Goal: Information Seeking & Learning: Learn about a topic

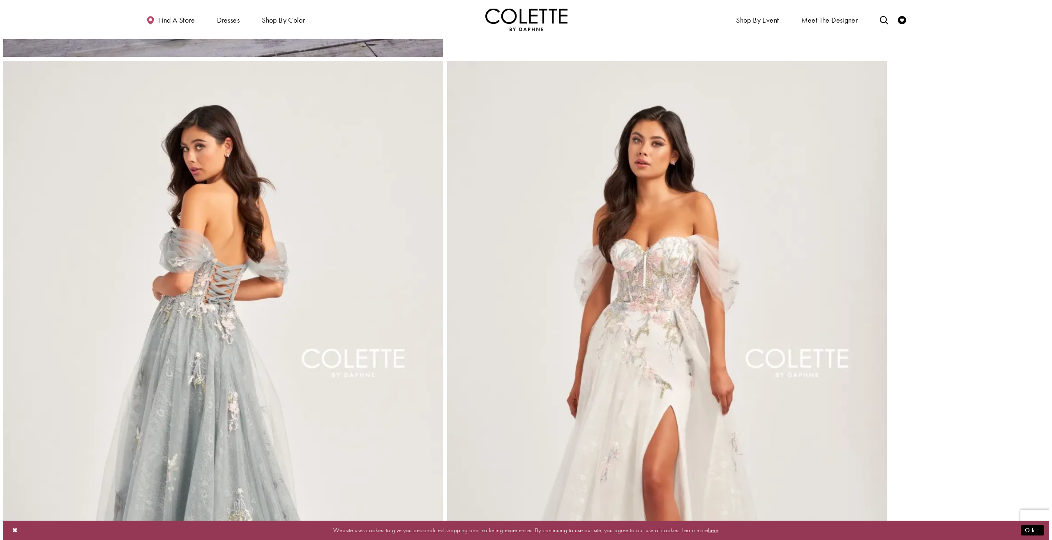
scroll to position [546, 0]
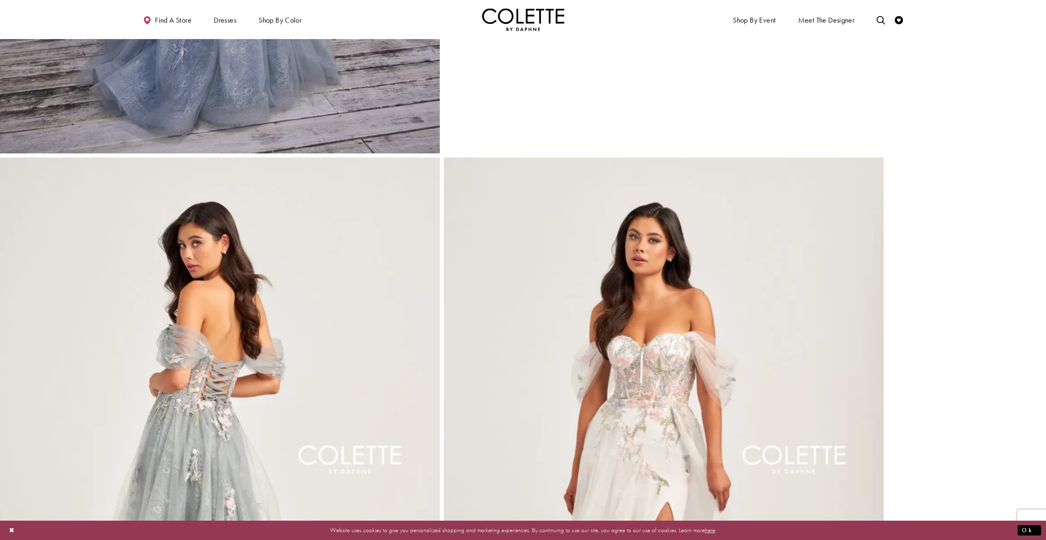
click at [623, 268] on img "Full size Style CL5169 Colette by Daphne #3 Diamond White/Multi picture" at bounding box center [664, 487] width 440 height 660
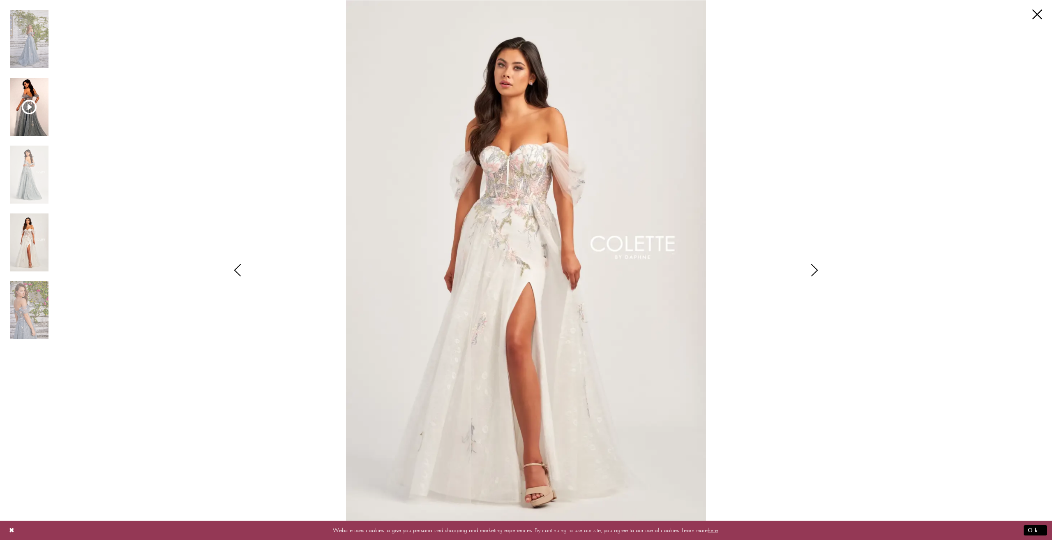
click at [31, 97] on img "Scroll List" at bounding box center [29, 107] width 39 height 58
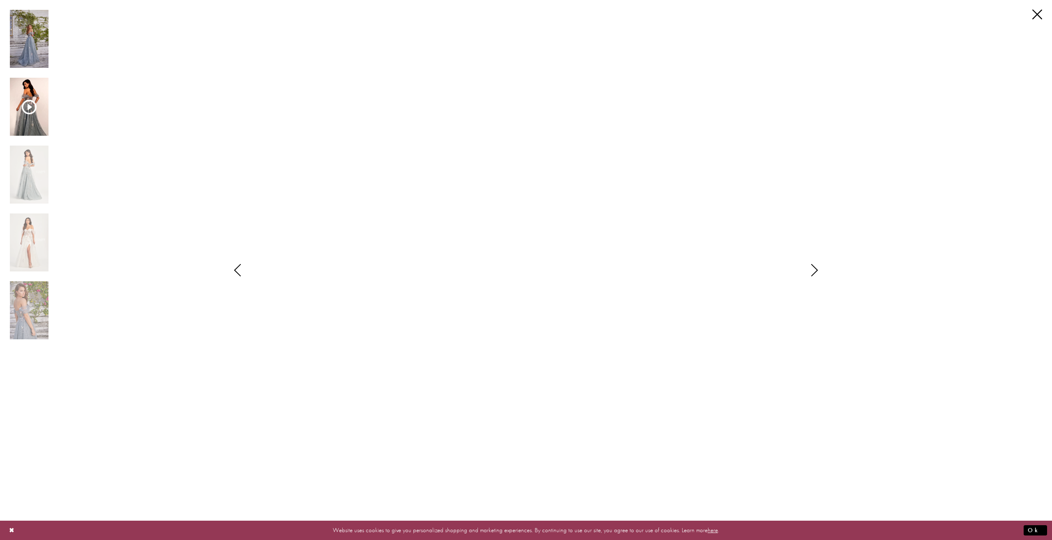
click at [31, 30] on img "Scroll List" at bounding box center [29, 39] width 39 height 58
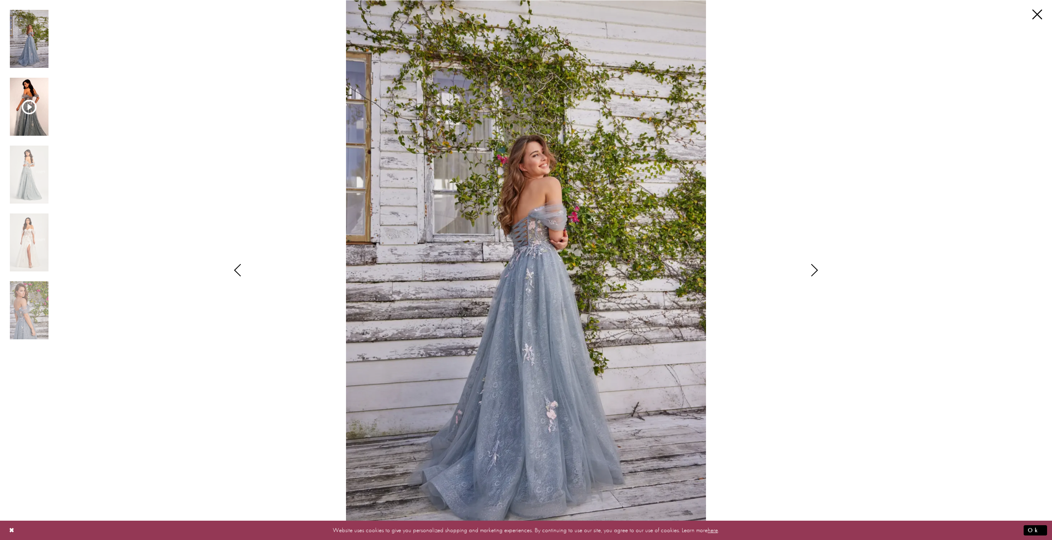
click at [40, 127] on img "Scroll List" at bounding box center [29, 107] width 39 height 58
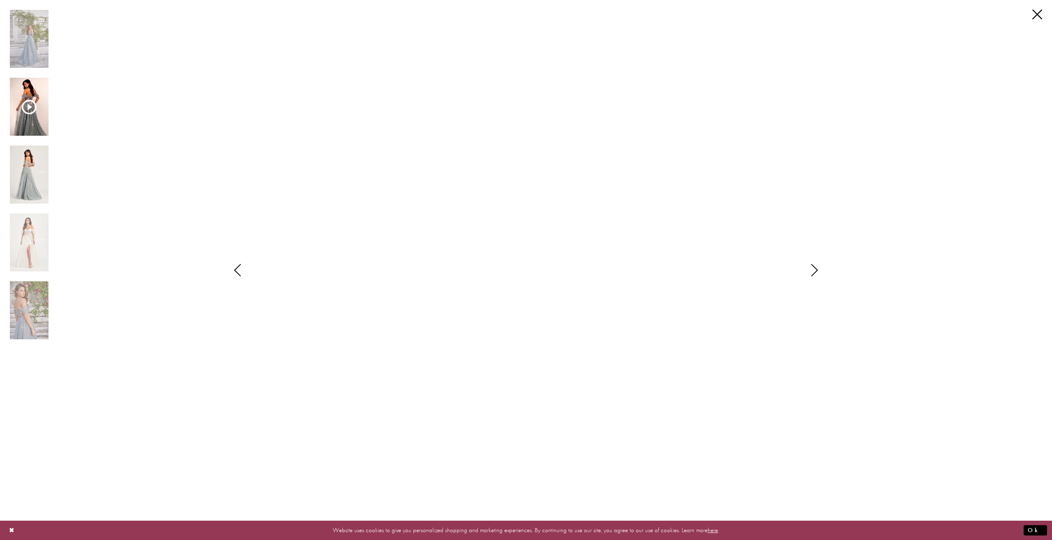
click at [34, 173] on img "Scroll List" at bounding box center [29, 175] width 39 height 58
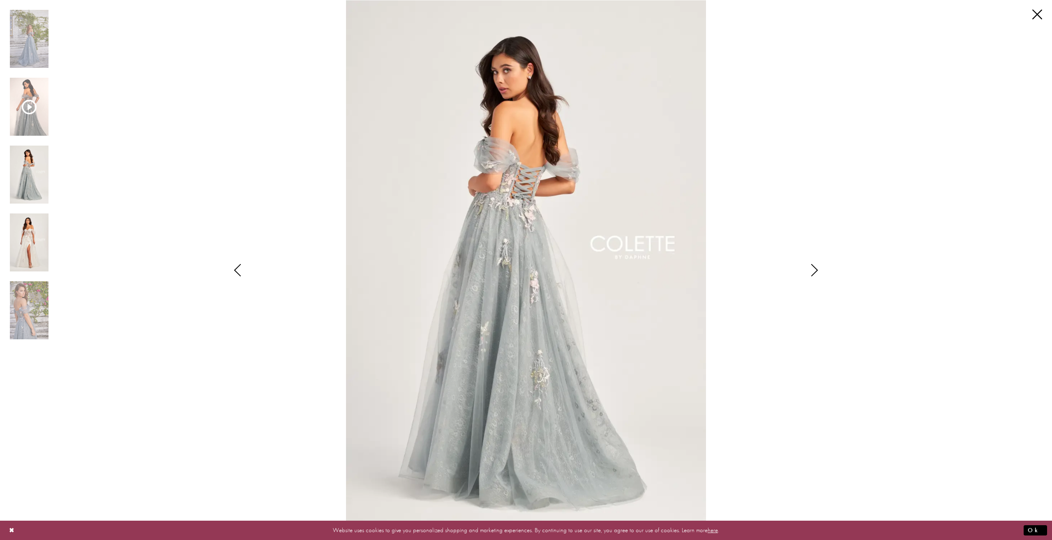
click at [14, 241] on img "Scroll List" at bounding box center [29, 242] width 39 height 58
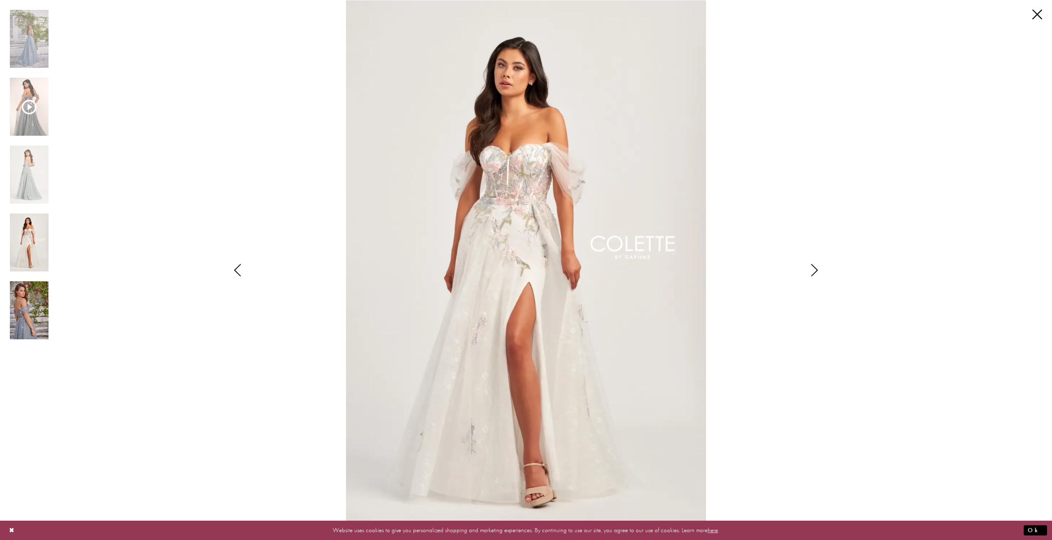
click at [31, 314] on img "Scroll List" at bounding box center [29, 310] width 39 height 58
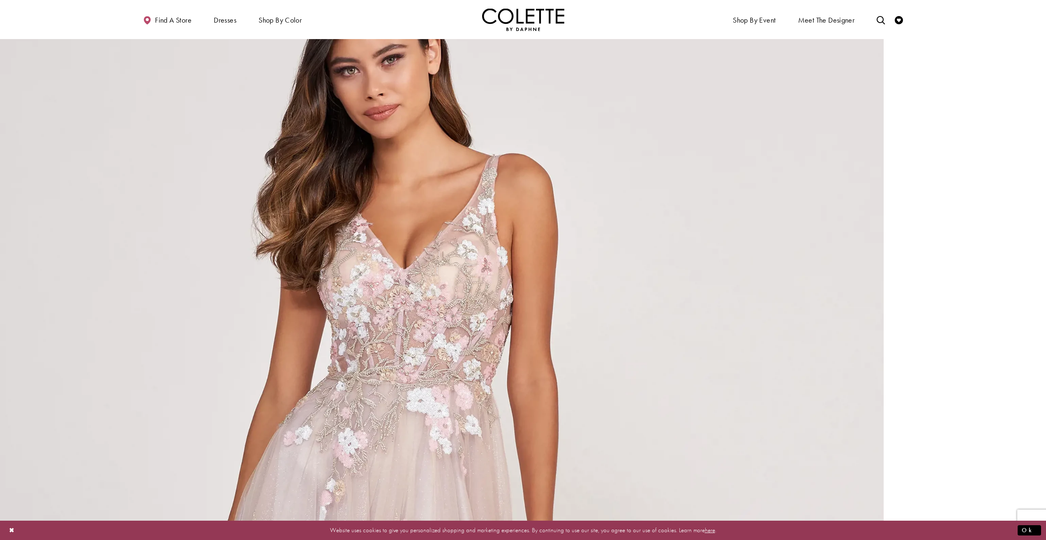
scroll to position [987, 0]
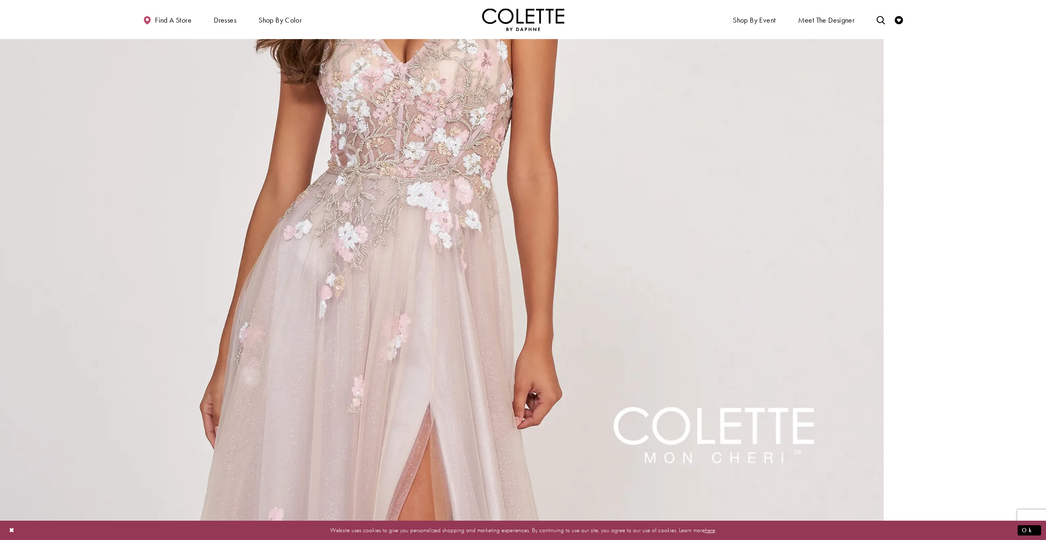
click at [548, 331] on video "Style CL2003 Colette by Daphne #2 autoplay loop mute video" at bounding box center [442, 379] width 884 height 1326
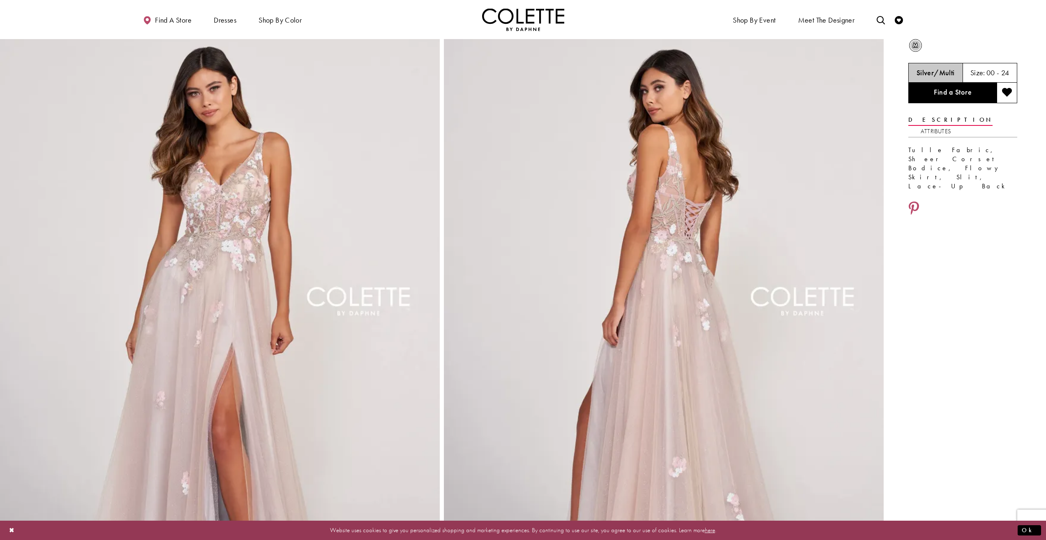
scroll to position [41, 0]
click at [951, 124] on link "Attributes" at bounding box center [936, 130] width 30 height 12
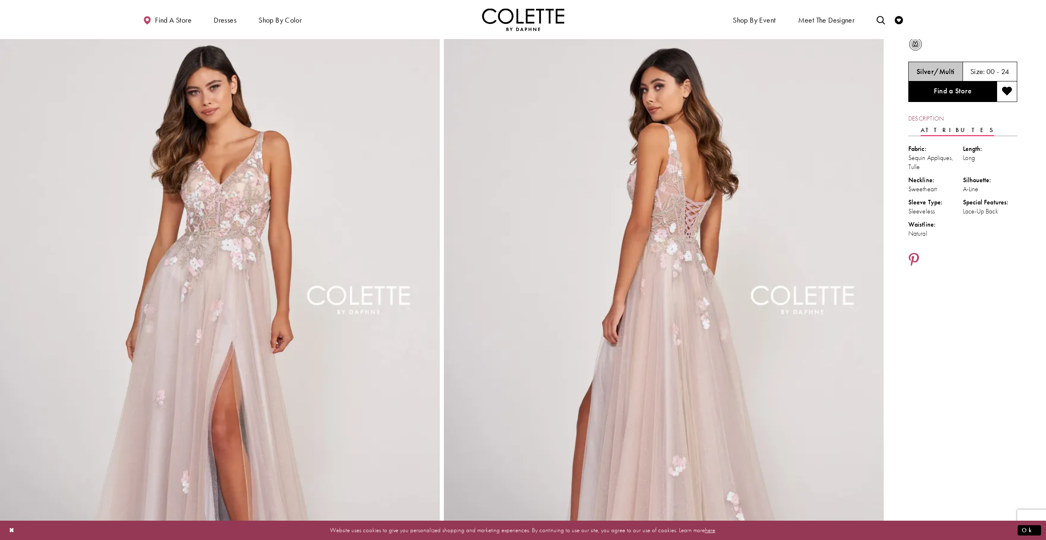
click at [925, 119] on link "Description" at bounding box center [925, 119] width 35 height 12
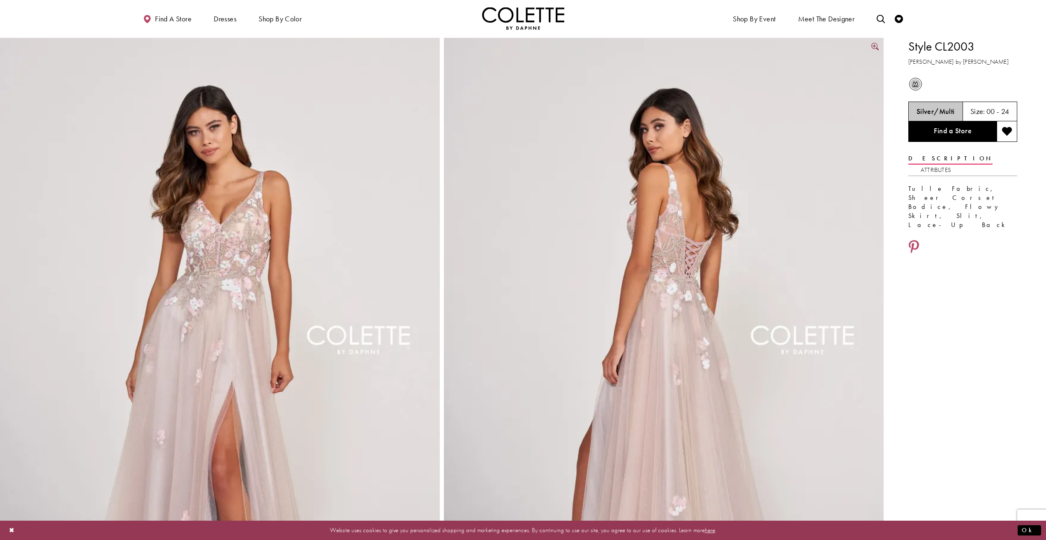
scroll to position [0, 0]
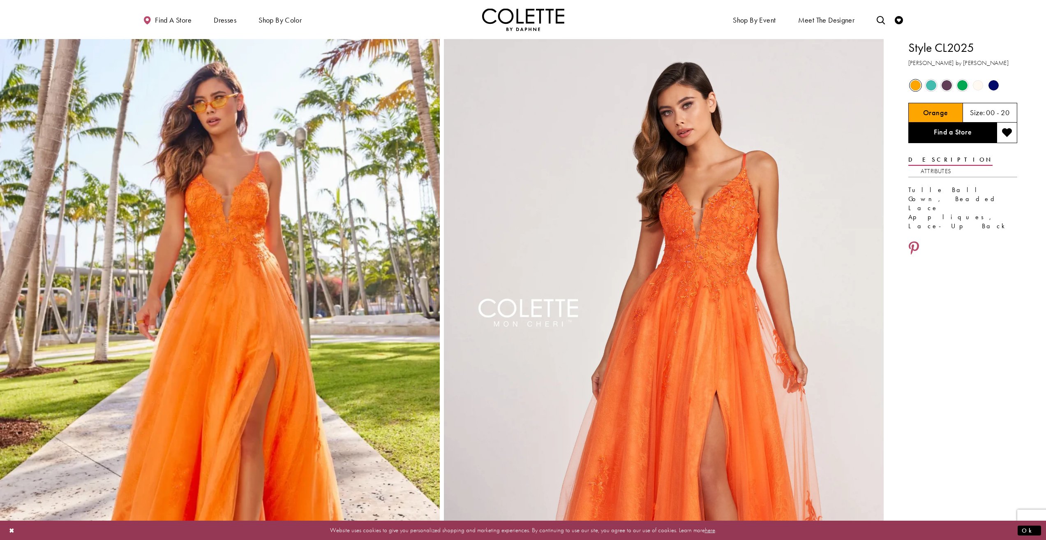
click at [974, 86] on span "Product color controls state depends on size chosen" at bounding box center [978, 85] width 10 height 10
click at [977, 87] on span "Product color controls state depends on size chosen" at bounding box center [978, 85] width 10 height 10
click at [977, 86] on span "Product color controls state depends on size chosen" at bounding box center [978, 85] width 10 height 10
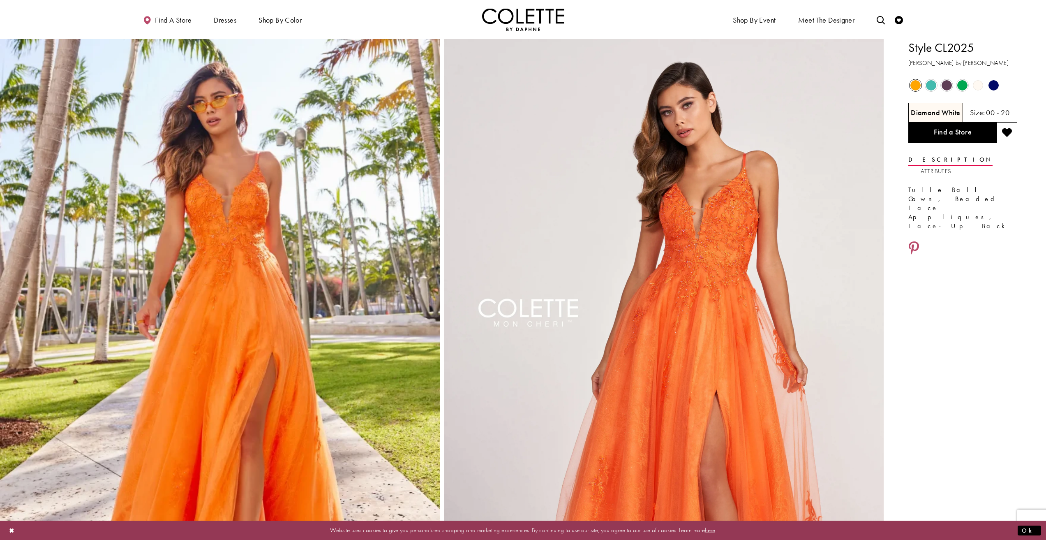
drag, startPoint x: 920, startPoint y: 84, endPoint x: 929, endPoint y: 82, distance: 8.9
click at [922, 83] on div "Out of Stock" at bounding box center [915, 85] width 14 height 14
click at [932, 83] on span "Product color controls state depends on size chosen" at bounding box center [931, 85] width 10 height 10
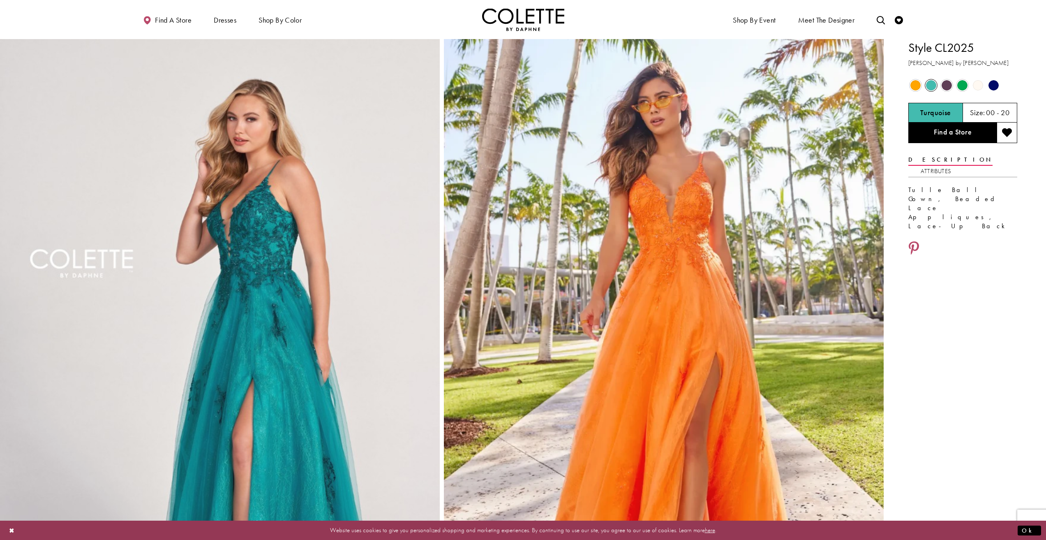
click at [944, 86] on span "Product color controls state depends on size chosen" at bounding box center [947, 85] width 10 height 10
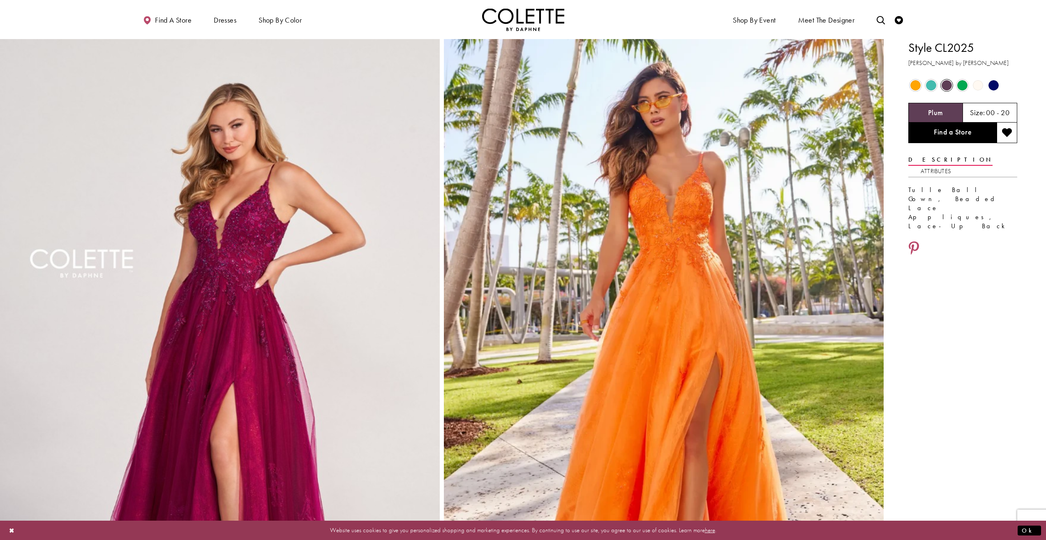
click at [961, 84] on span "Product color controls state depends on size chosen" at bounding box center [962, 85] width 10 height 10
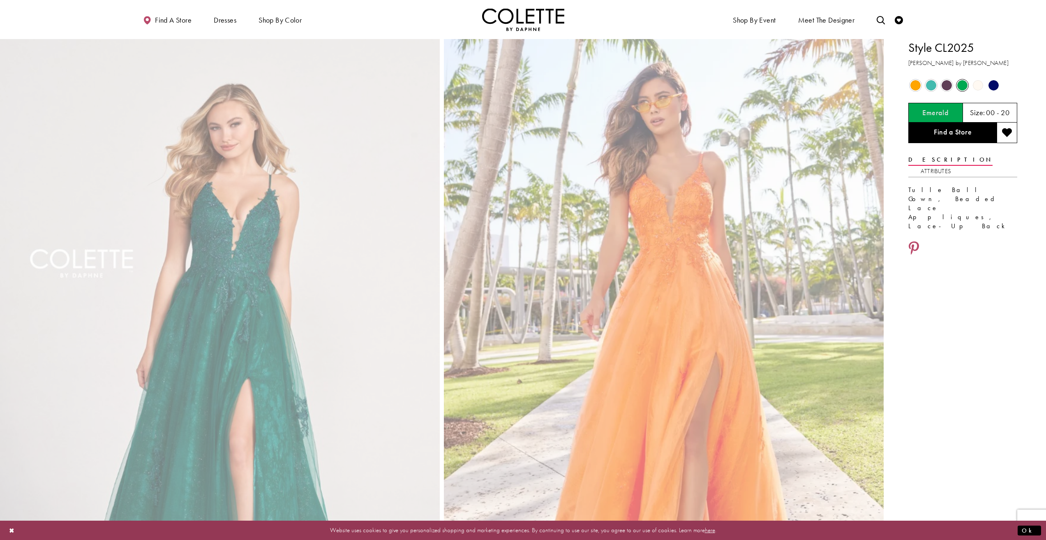
click at [977, 86] on span "Product color controls state depends on size chosen" at bounding box center [978, 85] width 10 height 10
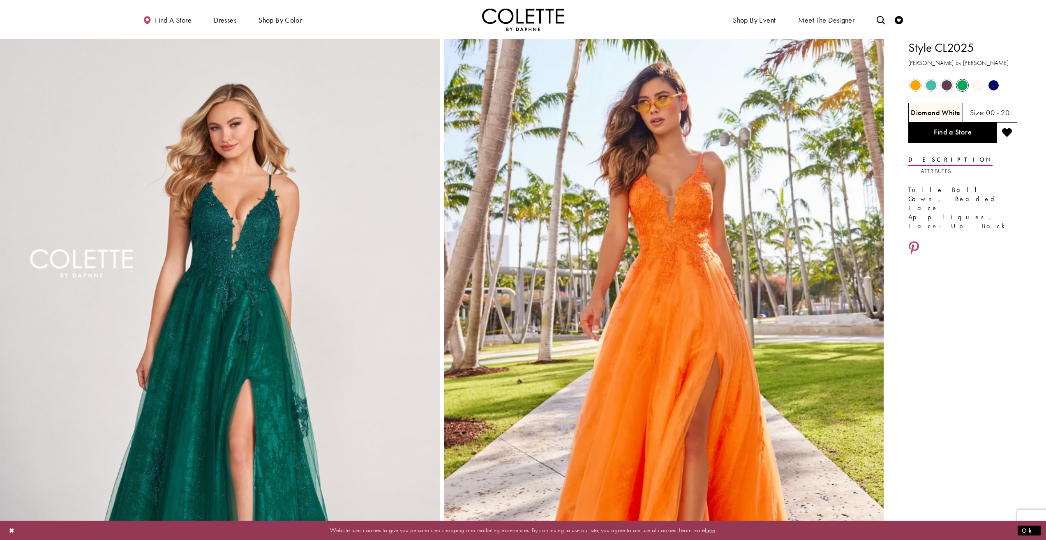
click at [977, 86] on span "Product color controls state depends on size chosen" at bounding box center [978, 85] width 10 height 10
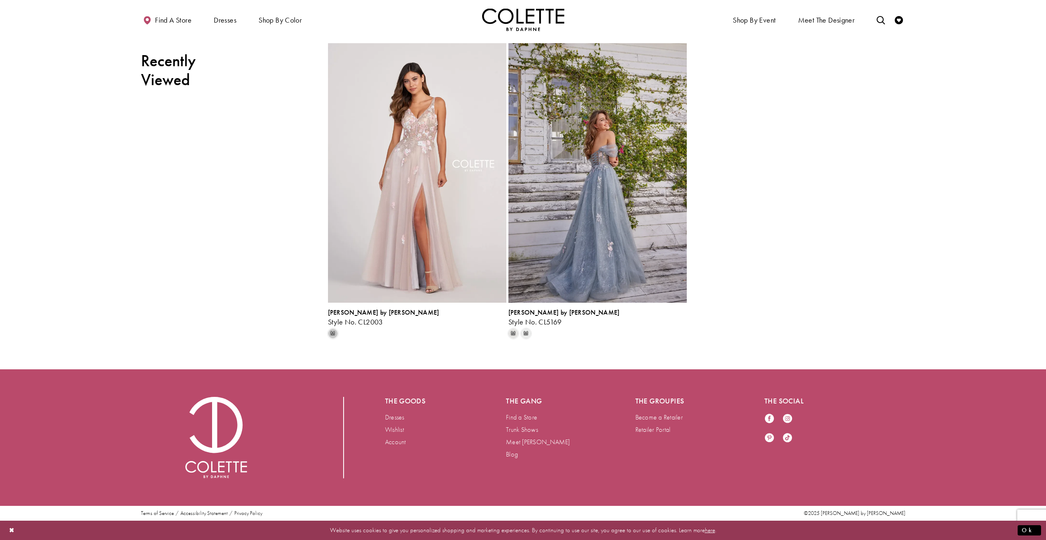
scroll to position [4130, 0]
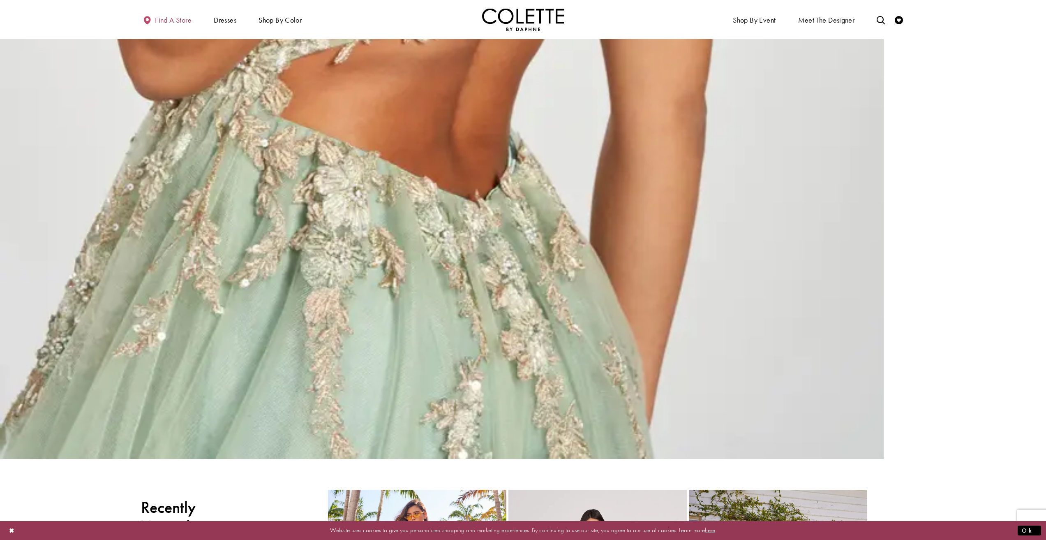
scroll to position [2228, 0]
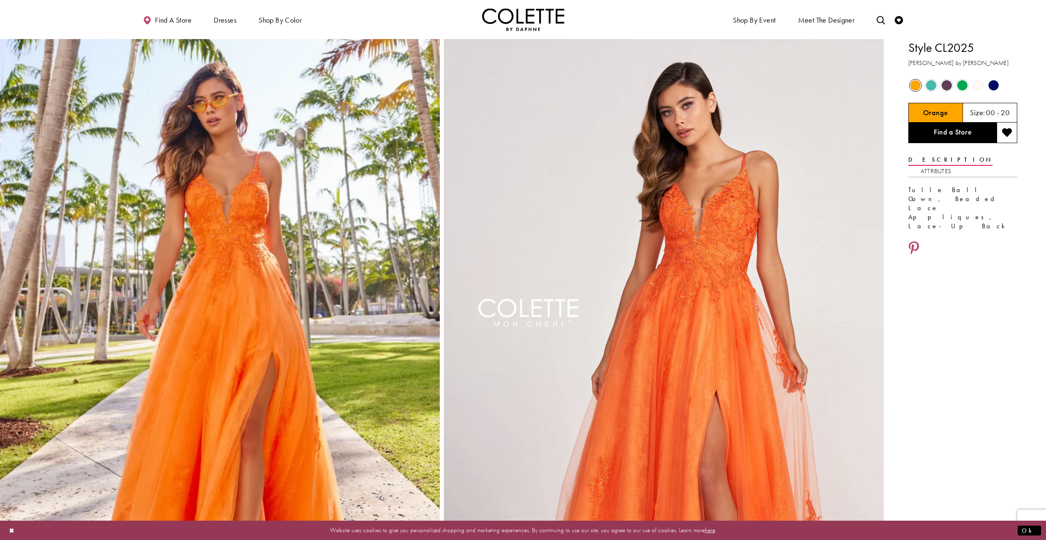
click at [980, 86] on span "Product color controls state depends on size chosen" at bounding box center [978, 85] width 10 height 10
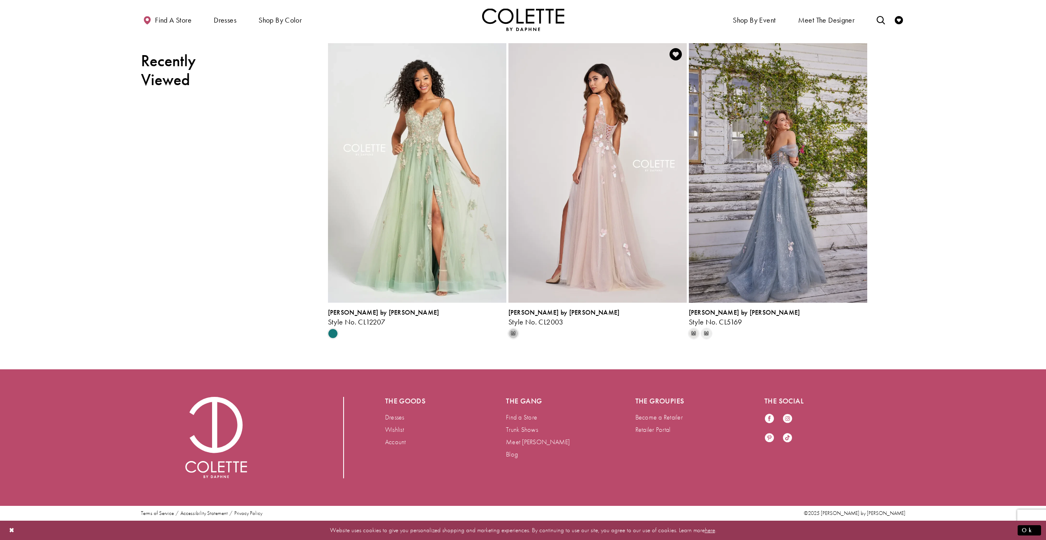
scroll to position [4130, 0]
